Goal: Information Seeking & Learning: Find specific page/section

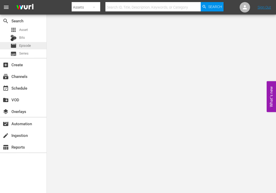
click at [27, 44] on span "Episode" at bounding box center [25, 45] width 12 height 5
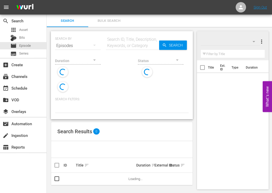
click at [117, 45] on input "text" at bounding box center [132, 46] width 53 height 12
type input "[PERSON_NAME]"
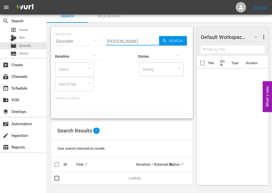
scroll to position [5, 0]
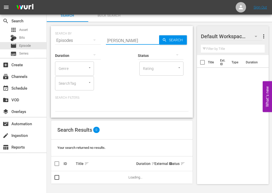
click at [129, 41] on input "[PERSON_NAME]" at bounding box center [132, 40] width 53 height 12
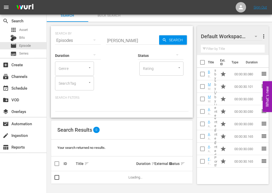
scroll to position [1, 0]
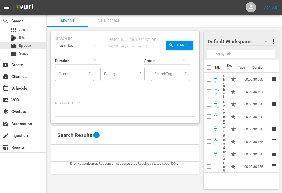
click at [121, 47] on input "text" at bounding box center [136, 46] width 60 height 12
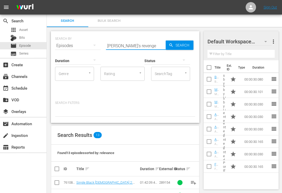
type input "simone's revenge"
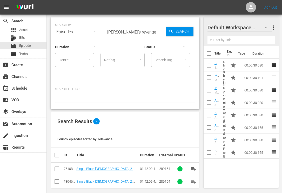
scroll to position [18, 0]
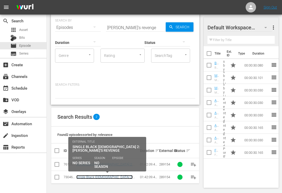
click at [110, 176] on link "Single Black Female 2: Simone's Revenge" at bounding box center [104, 179] width 56 height 8
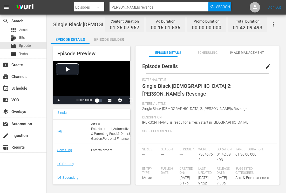
scroll to position [188, 0]
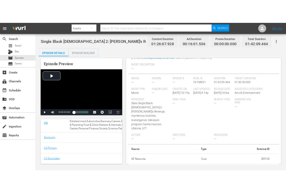
scroll to position [59, 0]
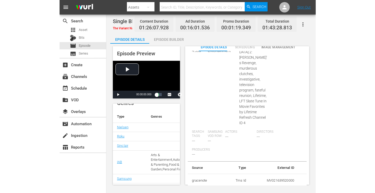
scroll to position [10, 0]
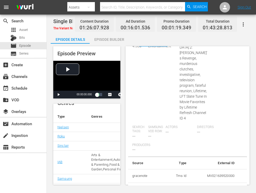
click at [221, 185] on td "289154" at bounding box center [215, 190] width 48 height 14
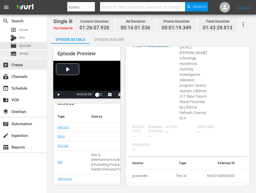
copy td "289154"
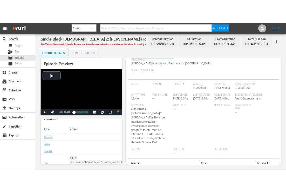
scroll to position [70, 0]
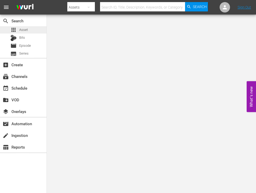
click at [31, 30] on div "apps Asset" at bounding box center [23, 29] width 47 height 7
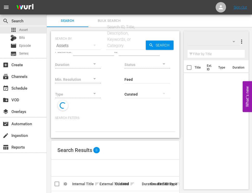
click at [119, 38] on div "Search ID, Title, Description, Keywords, or Category" at bounding box center [126, 36] width 40 height 25
click at [117, 47] on input "text" at bounding box center [126, 46] width 40 height 12
paste input "289154"
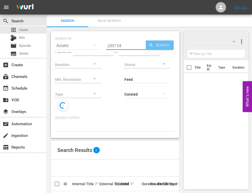
type input "289154"
click at [152, 47] on icon "button" at bounding box center [151, 45] width 5 height 5
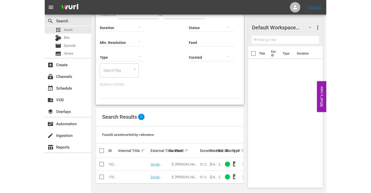
scroll to position [19, 0]
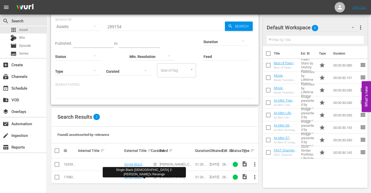
click at [255, 176] on span "more_vert" at bounding box center [255, 177] width 6 height 6
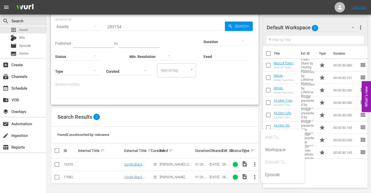
click at [255, 166] on span "more_vert" at bounding box center [255, 164] width 6 height 6
click at [178, 130] on div "Found 2 assets sorted by: relevance" at bounding box center [154, 135] width 207 height 17
click at [142, 29] on input "289154" at bounding box center [165, 27] width 119 height 12
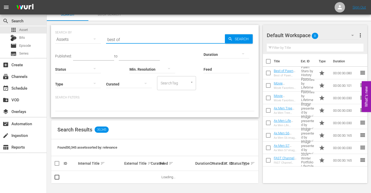
scroll to position [6, 0]
type input "best of"
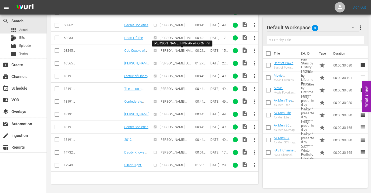
scroll to position [261, 0]
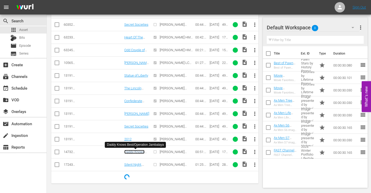
click at [145, 153] on link "Daddy Knows Best/Operation Jambalaya" at bounding box center [135, 156] width 22 height 12
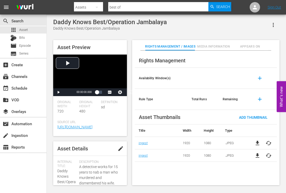
click at [128, 120] on div "Asset Preview Video Player is loading. Play Video Play Mute Current Time 00:00:…" at bounding box center [167, 109] width 232 height 145
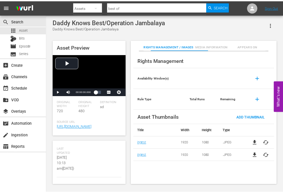
scroll to position [262, 0]
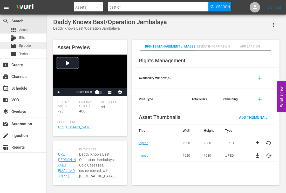
click at [23, 46] on span "Episode" at bounding box center [25, 45] width 12 height 5
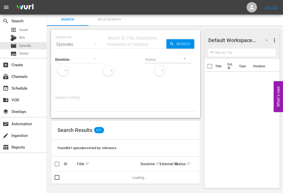
scroll to position [2, 0]
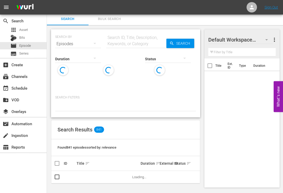
click at [133, 42] on input "text" at bounding box center [136, 44] width 60 height 12
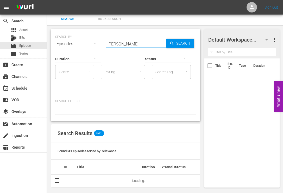
type input "simone"
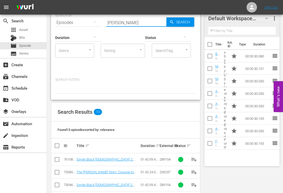
scroll to position [54, 0]
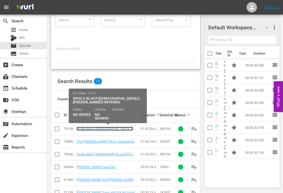
click at [116, 130] on link "Single Black [DEMOGRAPHIC_DATA] 2: [PERSON_NAME]'s Revenge" at bounding box center [104, 131] width 56 height 8
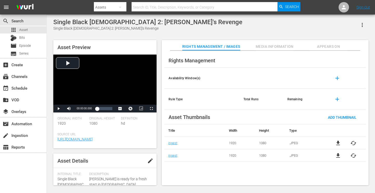
scroll to position [52, 0]
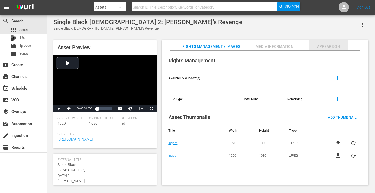
click at [331, 43] on button "Appears On" at bounding box center [328, 45] width 39 height 10
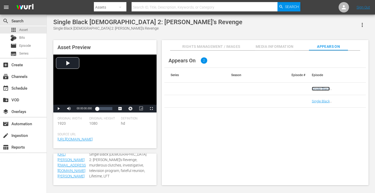
scroll to position [203, 0]
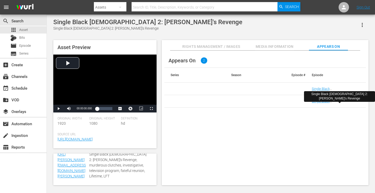
click at [277, 48] on span "Media Information" at bounding box center [274, 46] width 39 height 6
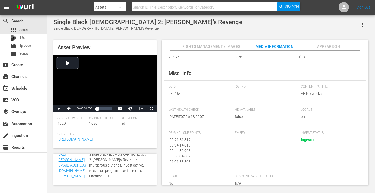
scroll to position [69, 0]
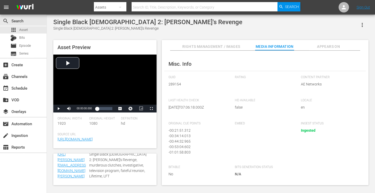
click at [234, 48] on span "Rights Management / Images" at bounding box center [211, 46] width 58 height 6
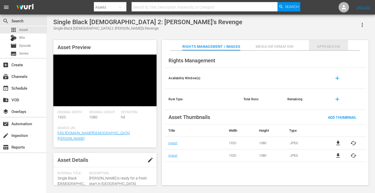
click at [330, 46] on span "Appears On" at bounding box center [328, 46] width 39 height 6
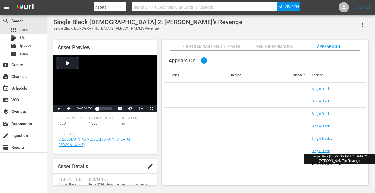
scroll to position [52, 0]
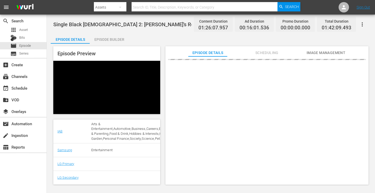
scroll to position [136, 0]
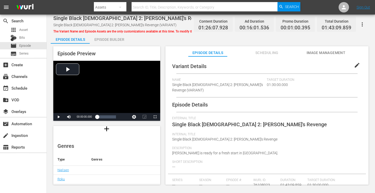
scroll to position [52, 0]
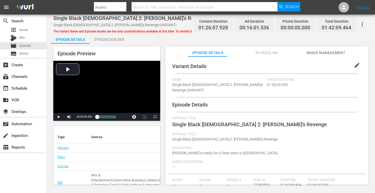
scroll to position [78, 0]
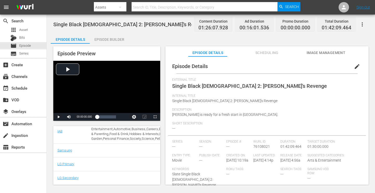
scroll to position [155, 0]
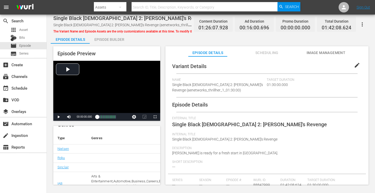
scroll to position [78, 0]
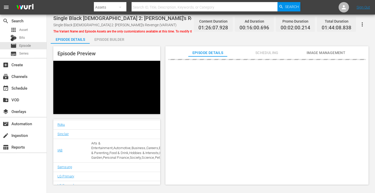
scroll to position [103, 0]
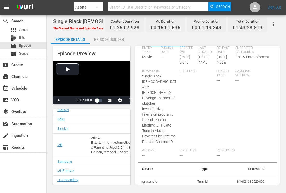
scroll to position [165, 0]
